Goal: Information Seeking & Learning: Check status

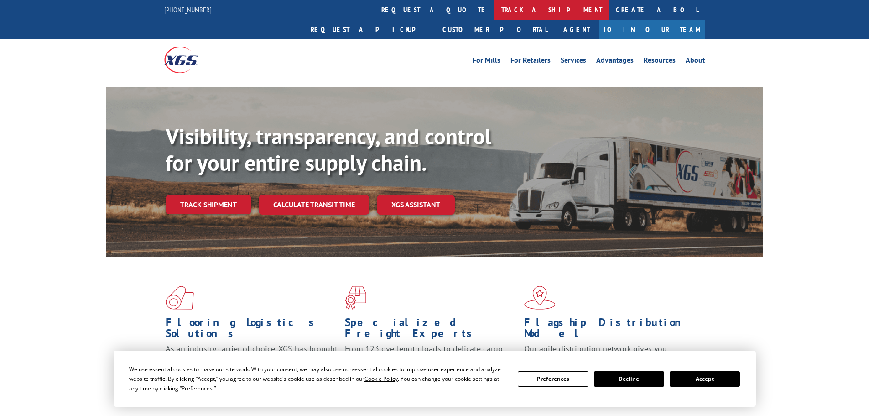
click at [494, 9] on link "track a shipment" at bounding box center [551, 10] width 114 height 20
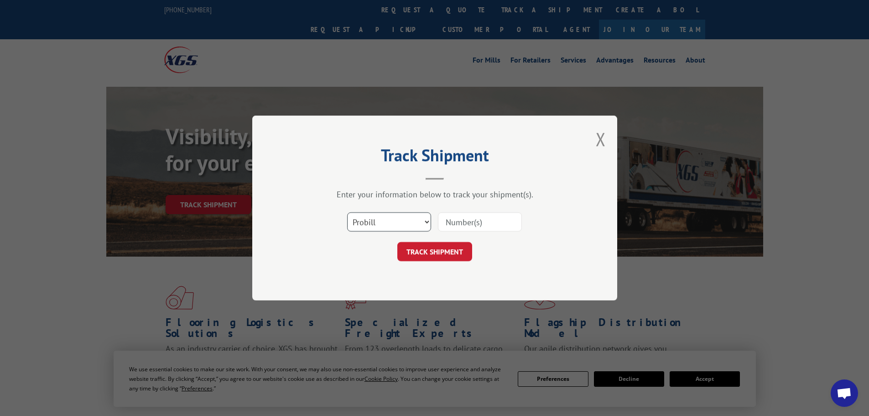
click at [376, 213] on select "Select category... Probill BOL PO" at bounding box center [389, 221] width 84 height 19
select select "bol"
click at [347, 212] on select "Select category... Probill BOL PO" at bounding box center [389, 221] width 84 height 19
click at [463, 230] on input at bounding box center [480, 221] width 84 height 19
paste input "6021898"
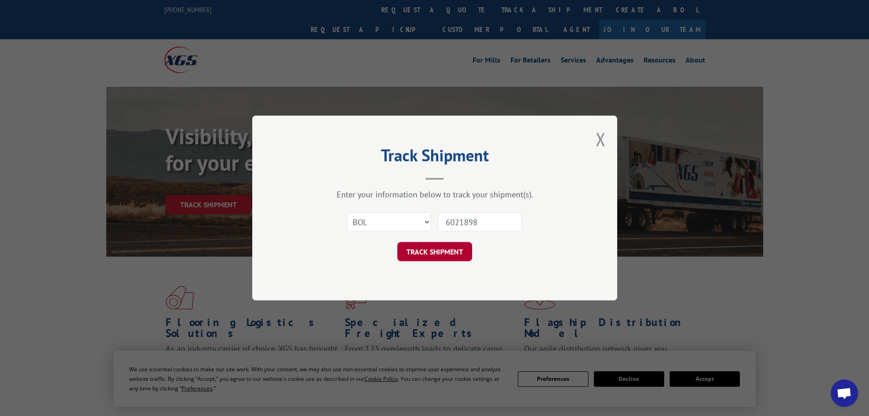
type input "6021898"
click at [453, 254] on button "TRACK SHIPMENT" at bounding box center [434, 251] width 75 height 19
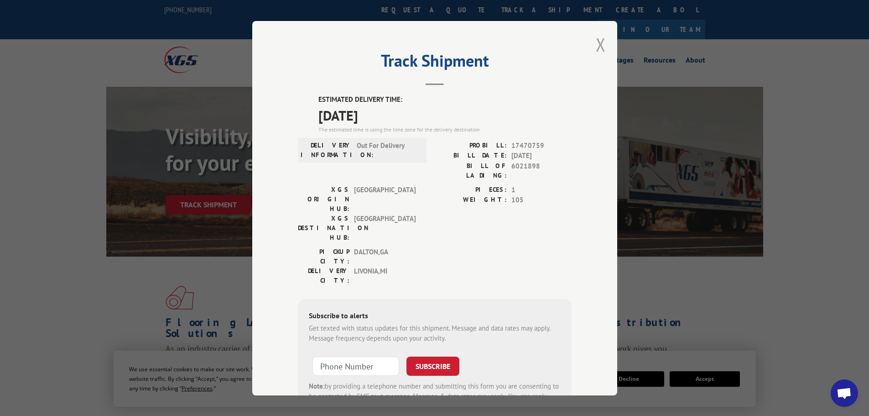
click at [596, 47] on button "Close modal" at bounding box center [601, 44] width 10 height 24
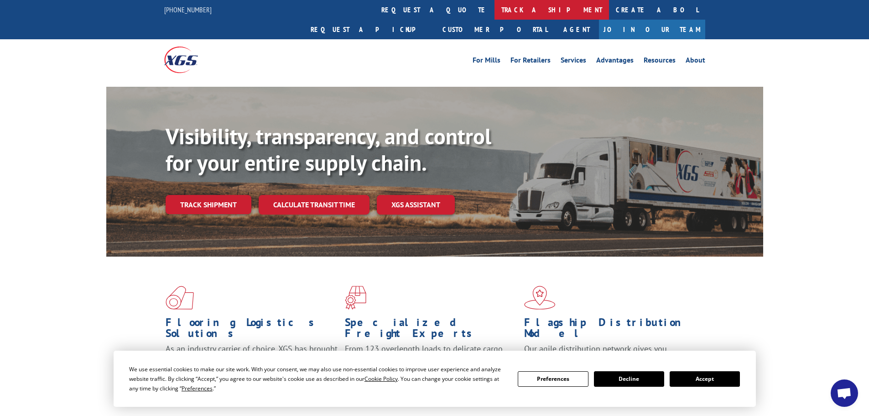
click at [494, 9] on link "track a shipment" at bounding box center [551, 10] width 114 height 20
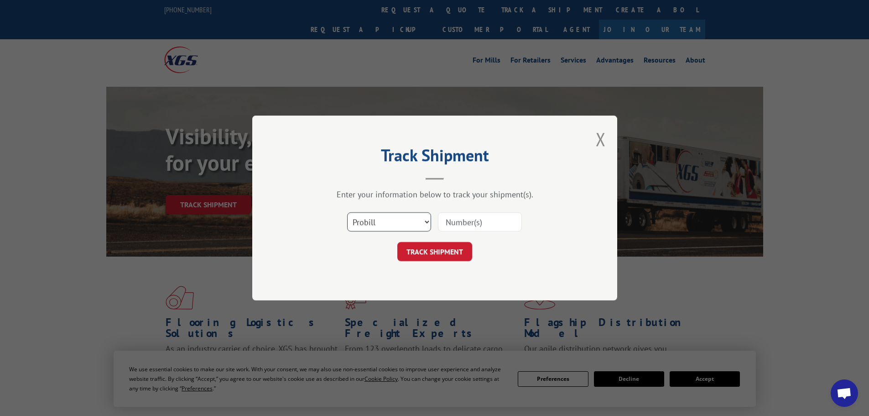
click at [378, 229] on select "Select category... Probill BOL PO" at bounding box center [389, 221] width 84 height 19
select select "bol"
click at [347, 212] on select "Select category... Probill BOL PO" at bounding box center [389, 221] width 84 height 19
click at [456, 220] on input at bounding box center [480, 221] width 84 height 19
paste input "5199269"
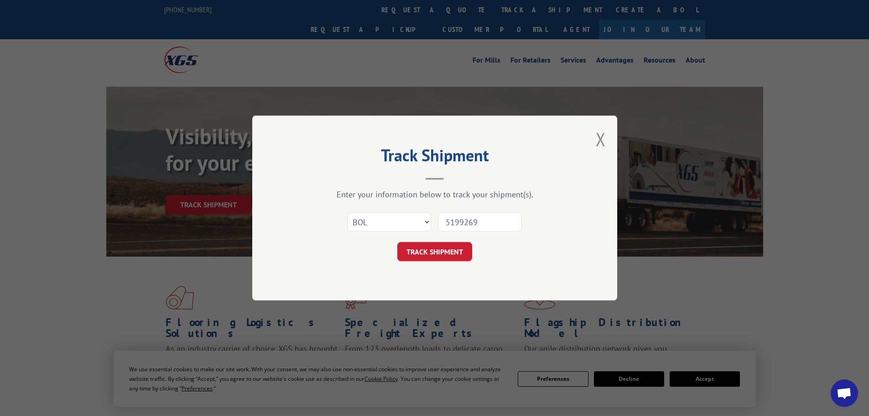
type input "5199269"
click button "TRACK SHIPMENT" at bounding box center [434, 251] width 75 height 19
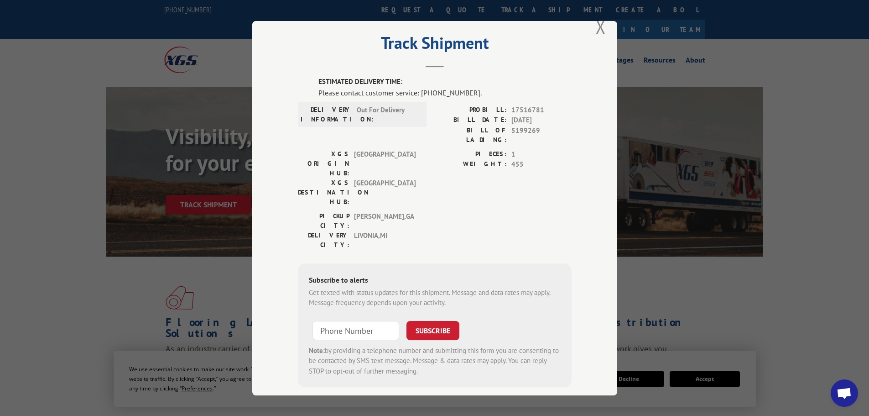
scroll to position [19, 0]
